Goal: Information Seeking & Learning: Learn about a topic

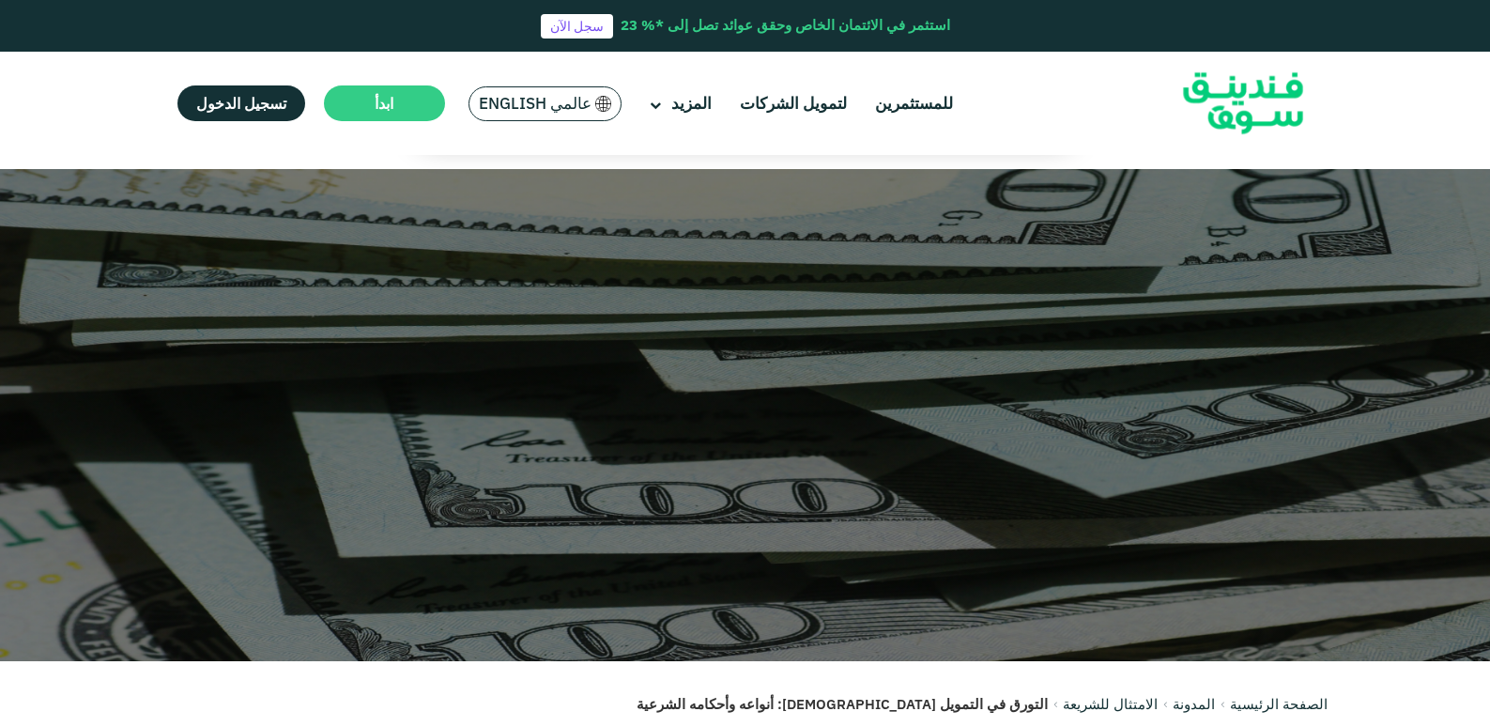
scroll to position [469, 0]
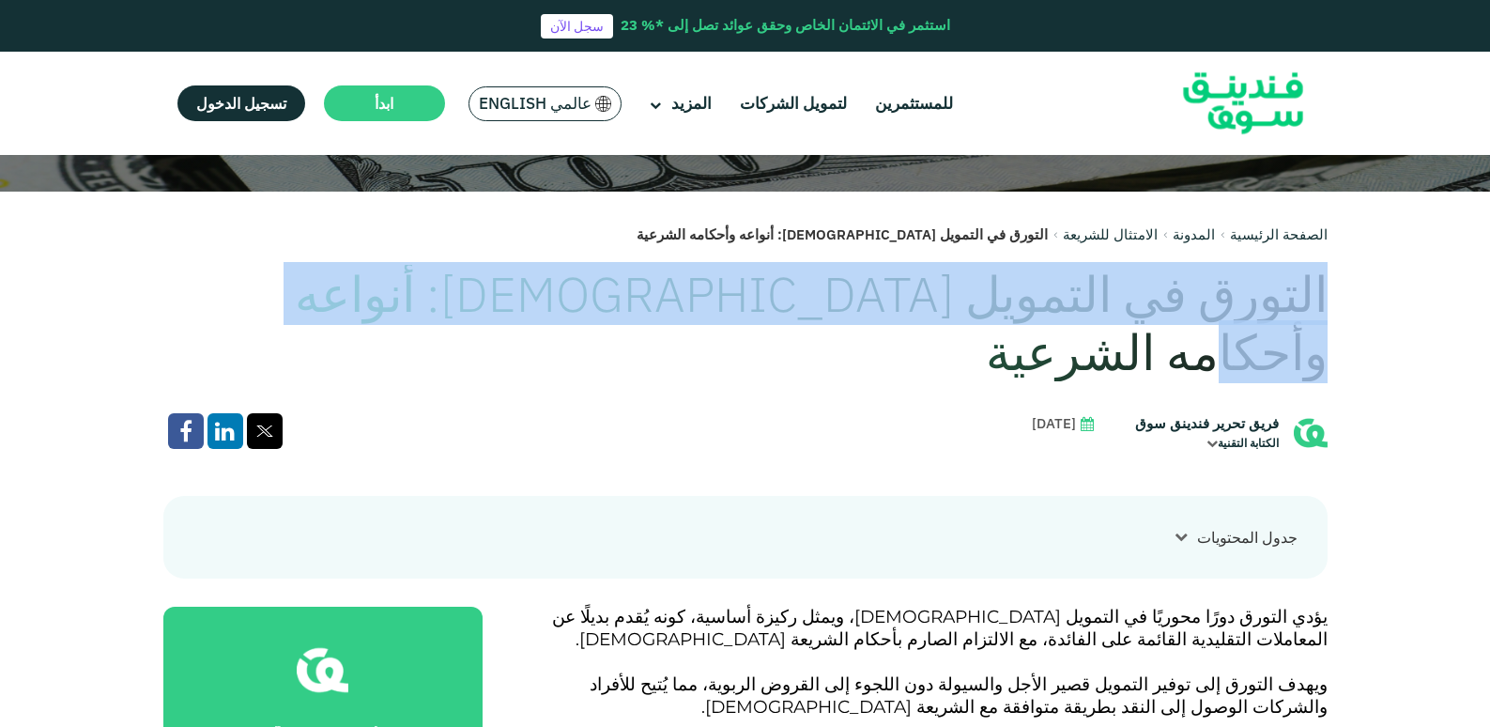
drag, startPoint x: 1340, startPoint y: 284, endPoint x: 376, endPoint y: 308, distance: 964.5
drag, startPoint x: 376, startPoint y: 308, endPoint x: 542, endPoint y: 317, distance: 166.4
copy h1 "التورق في التمويل [DEMOGRAPHIC_DATA]: أنواعه وأحكامه الشرعية"
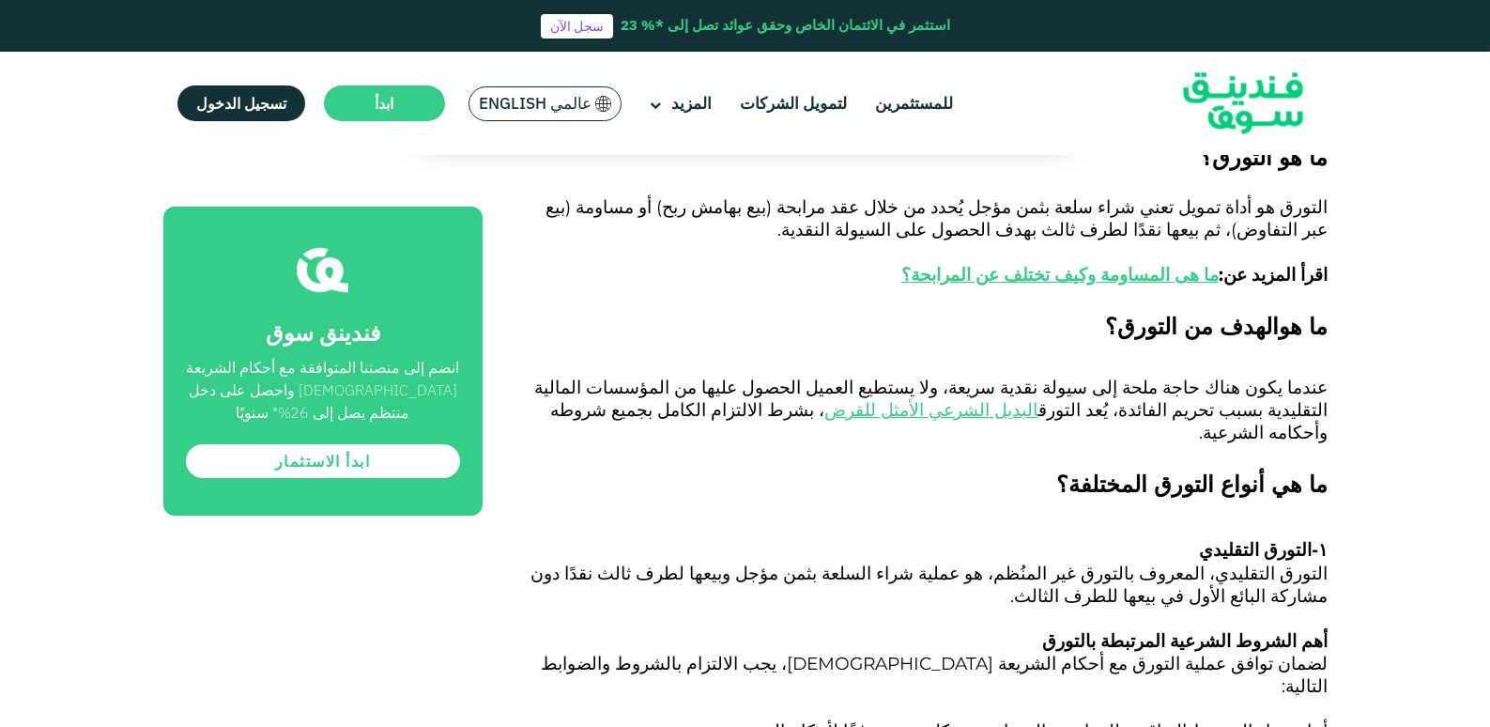
scroll to position [1221, 0]
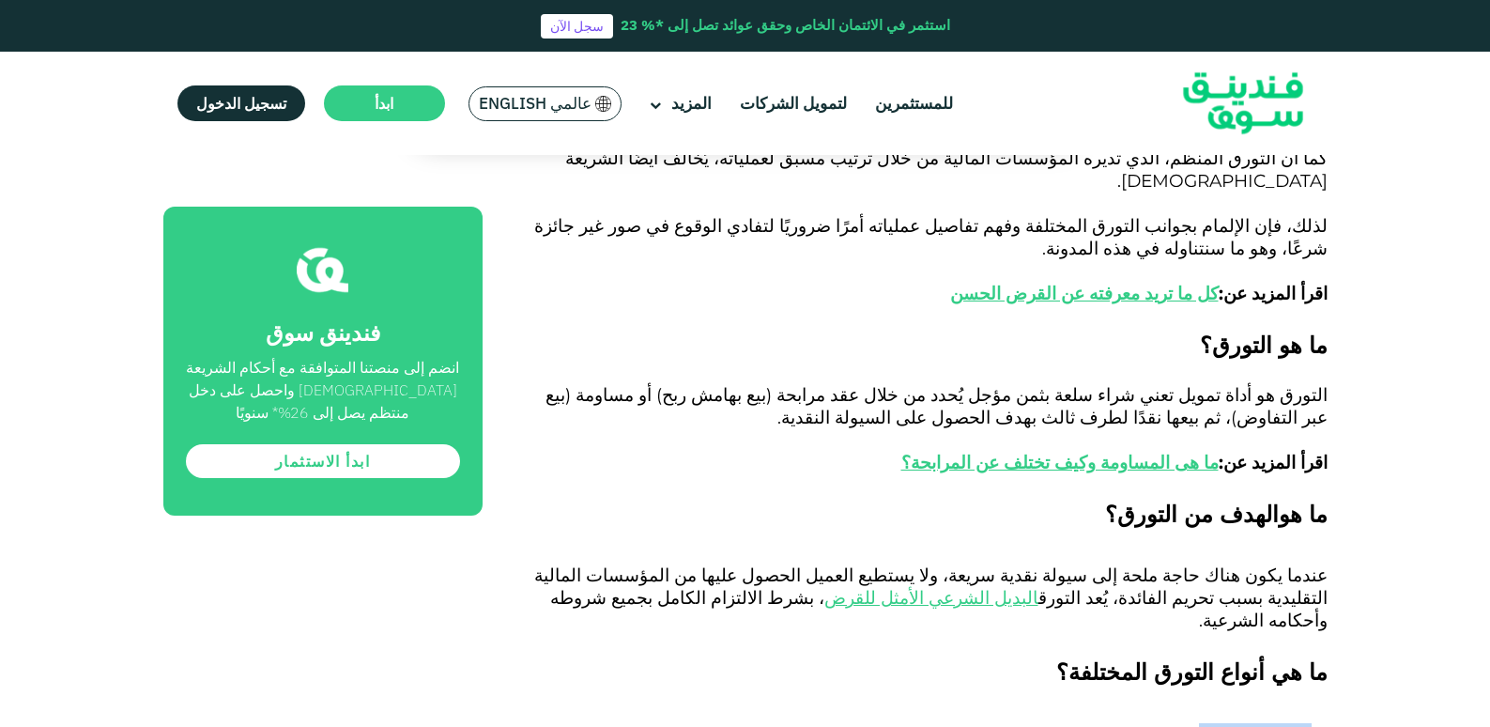
drag, startPoint x: 1209, startPoint y: 585, endPoint x: 1295, endPoint y: 591, distance: 85.6
click at [1302, 723] on h3 "۱- التورق التقليدي" at bounding box center [926, 737] width 803 height 28
drag, startPoint x: 1295, startPoint y: 591, endPoint x: 1269, endPoint y: 591, distance: 25.3
drag, startPoint x: 1269, startPoint y: 591, endPoint x: 1336, endPoint y: 617, distance: 71.7
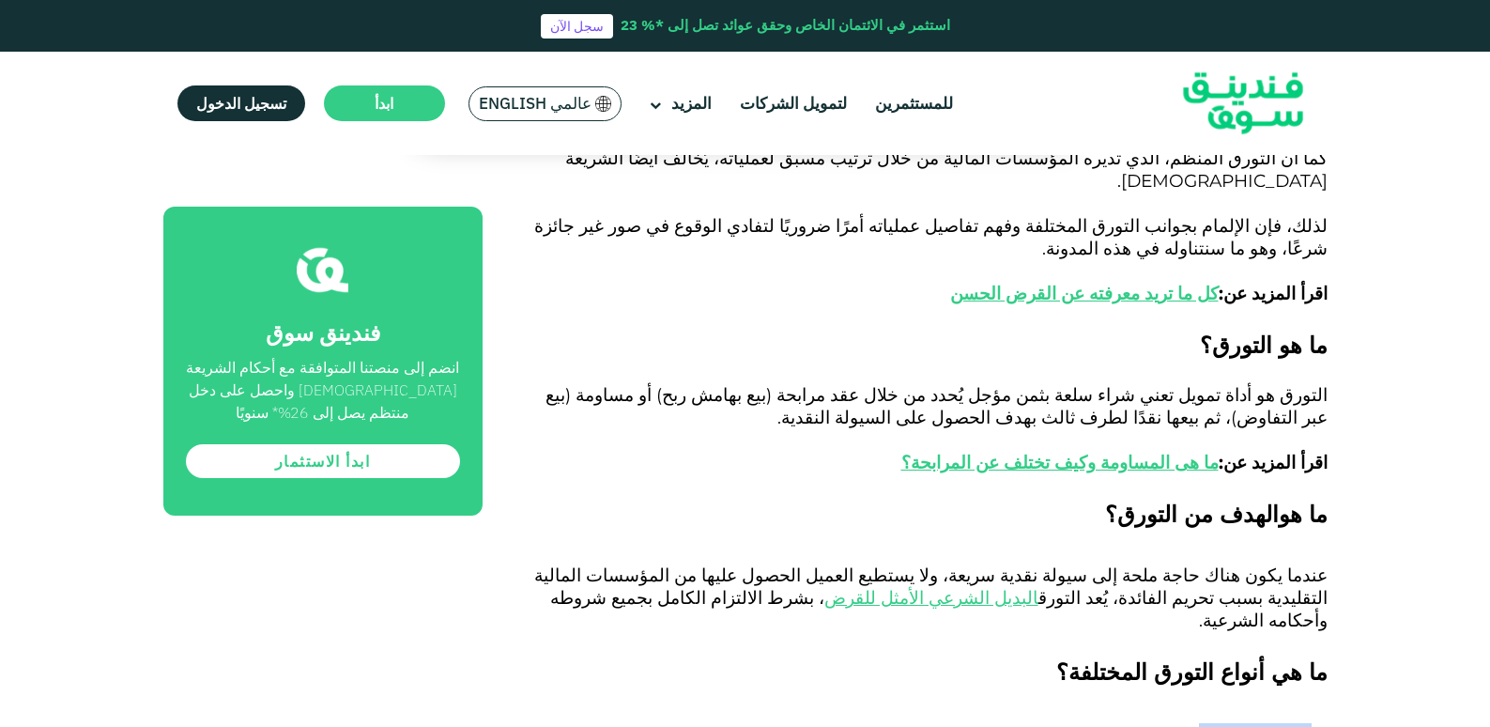
drag, startPoint x: 1214, startPoint y: 594, endPoint x: 1304, endPoint y: 586, distance: 90.5
click at [1304, 723] on h3 "۱- التورق التقليدي" at bounding box center [926, 737] width 803 height 28
drag, startPoint x: 1303, startPoint y: 586, endPoint x: 1271, endPoint y: 589, distance: 32.0
copy span "التورق التقليدي"
drag, startPoint x: 1068, startPoint y: 612, endPoint x: 1172, endPoint y: 619, distance: 104.4
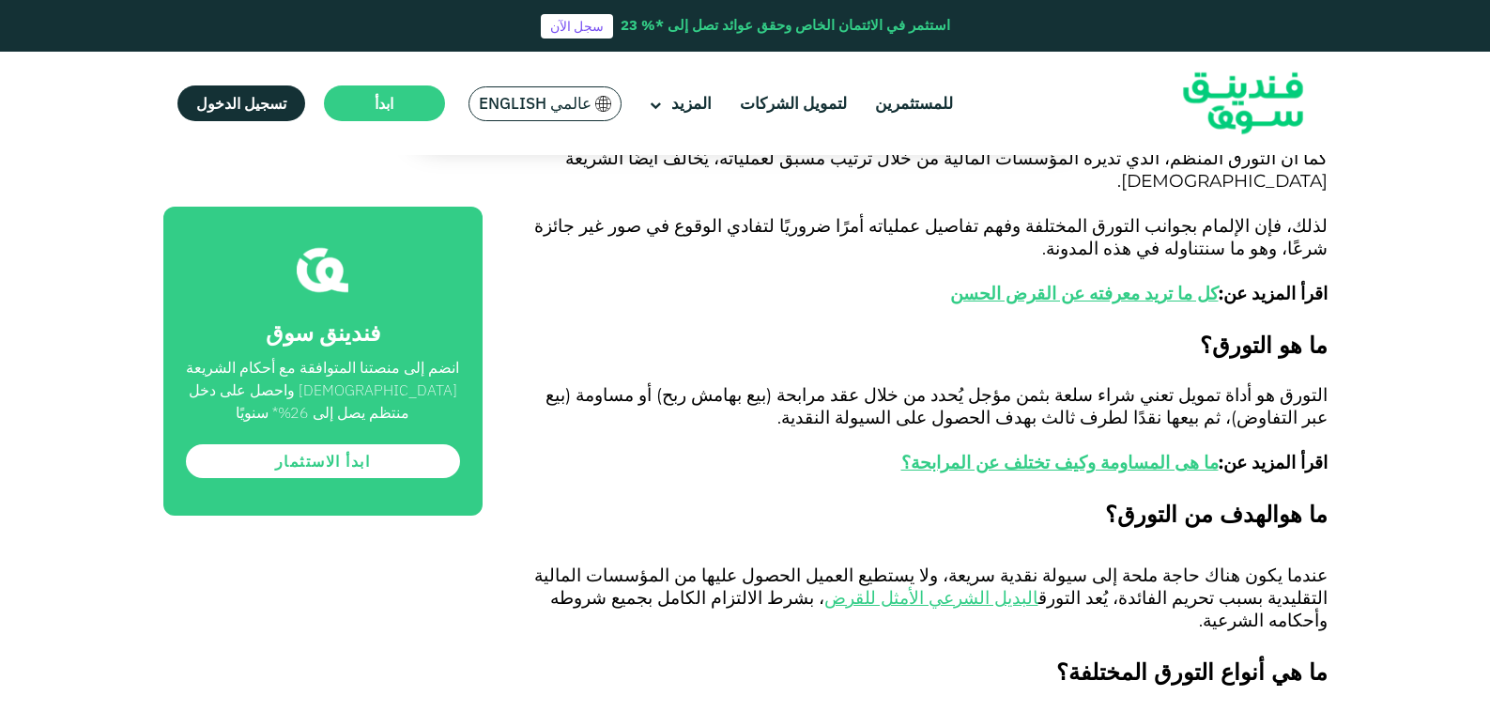
drag, startPoint x: 1172, startPoint y: 619, endPoint x: 1143, endPoint y: 616, distance: 29.2
copy span "التورق غير المنُظم"
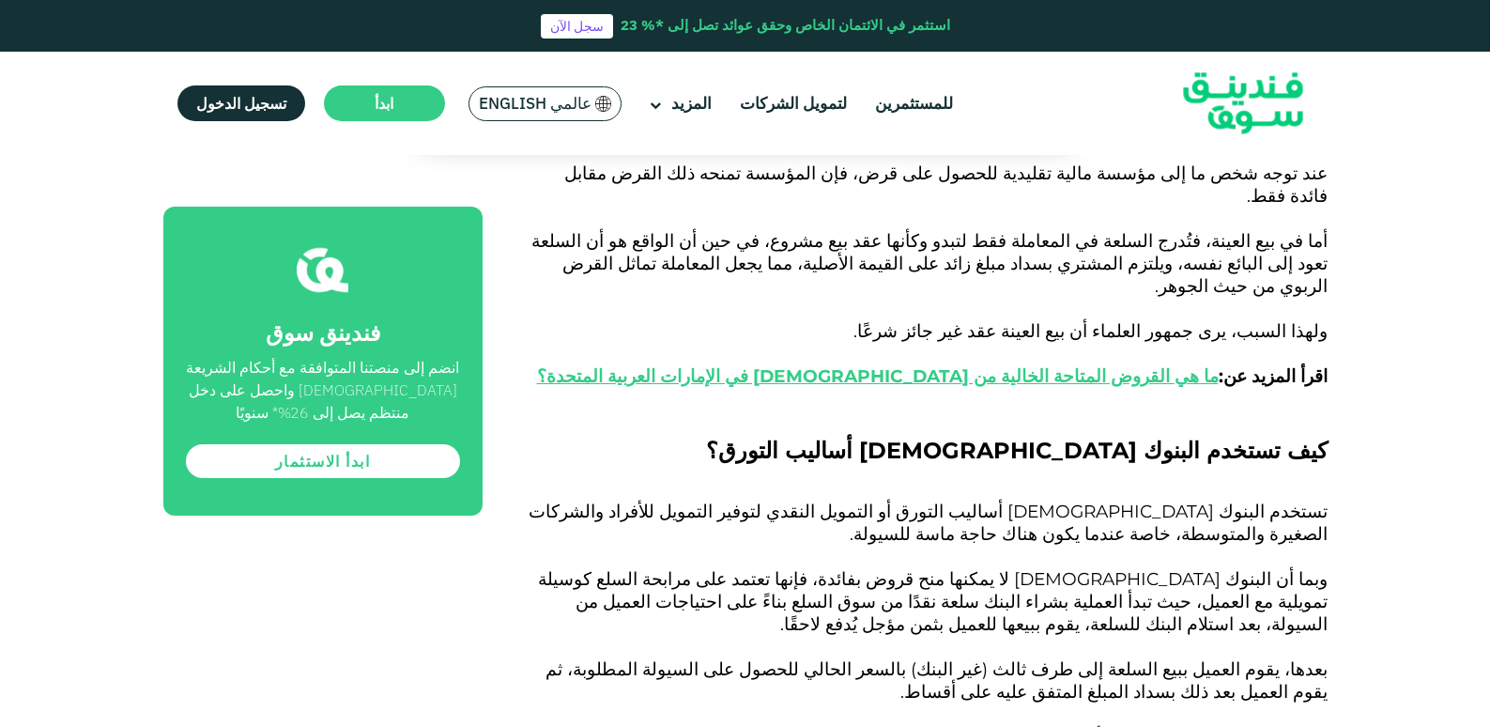
scroll to position [3004, 0]
